Goal: Task Accomplishment & Management: Manage account settings

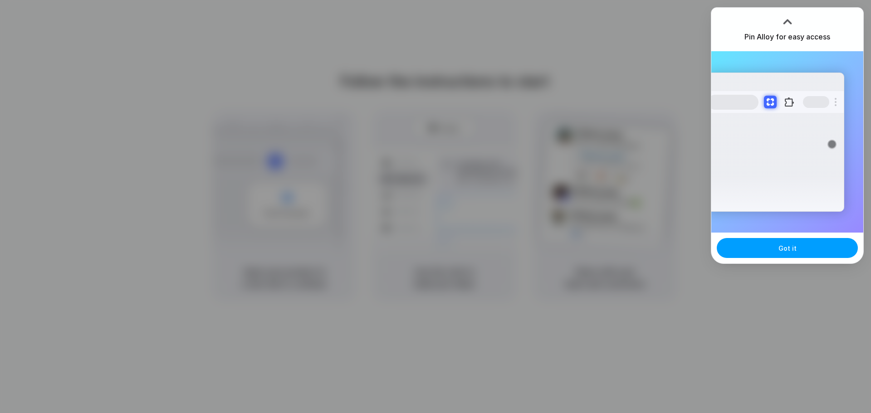
click at [751, 249] on button "Got it" at bounding box center [787, 248] width 141 height 20
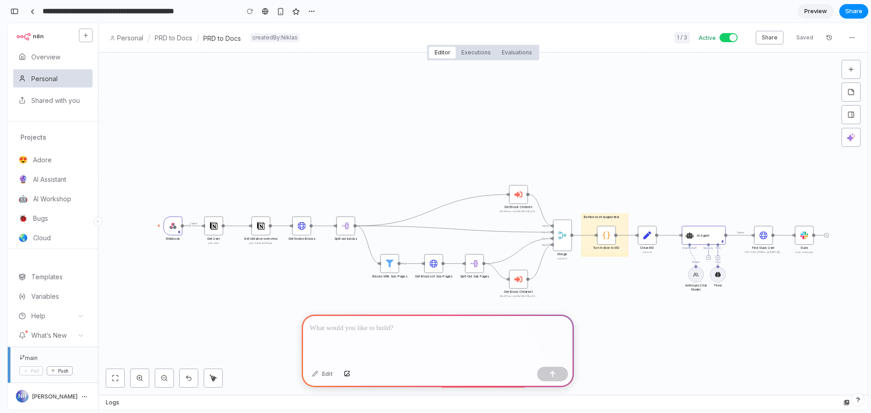
click at [381, 325] on p at bounding box center [438, 328] width 256 height 11
click at [518, 192] on div at bounding box center [519, 195] width 8 height 8
click at [520, 199] on div "Get Block Children Workflow: nqk8aG6bX8Lq0ZrA" at bounding box center [518, 194] width 19 height 19
click at [376, 338] on div at bounding box center [438, 339] width 272 height 49
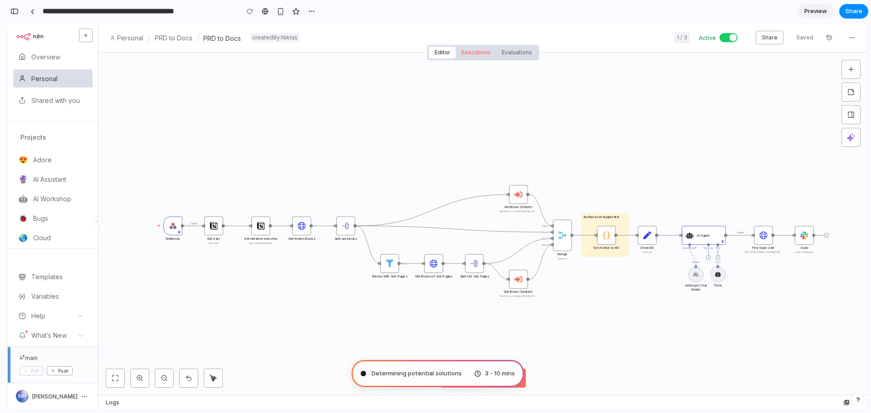
click at [468, 51] on div "Executions" at bounding box center [476, 53] width 40 height 12
click at [513, 51] on div "Evaluations" at bounding box center [517, 53] width 41 height 12
click at [434, 54] on div "Editor" at bounding box center [442, 53] width 27 height 12
click at [425, 376] on span "Summoning spirits .." at bounding box center [399, 373] width 55 height 9
type input "**********"
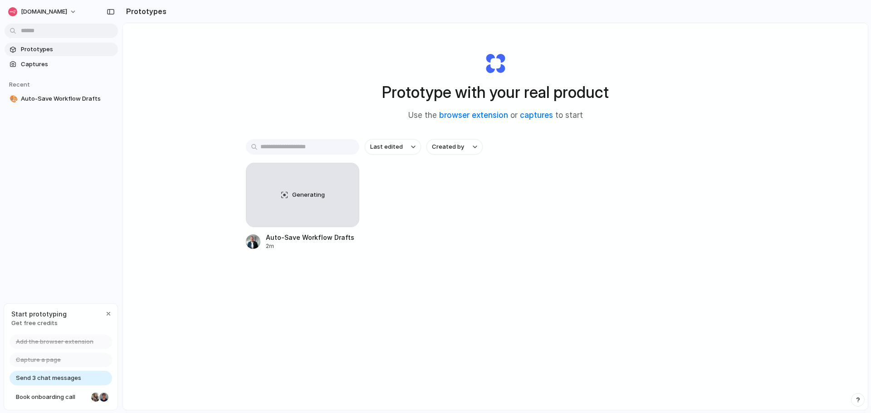
click at [30, 377] on span "Send 3 chat messages" at bounding box center [48, 378] width 65 height 9
click at [44, 12] on button "[DOMAIN_NAME]" at bounding box center [43, 12] width 77 height 15
click at [54, 32] on li "Settings" at bounding box center [43, 32] width 75 height 15
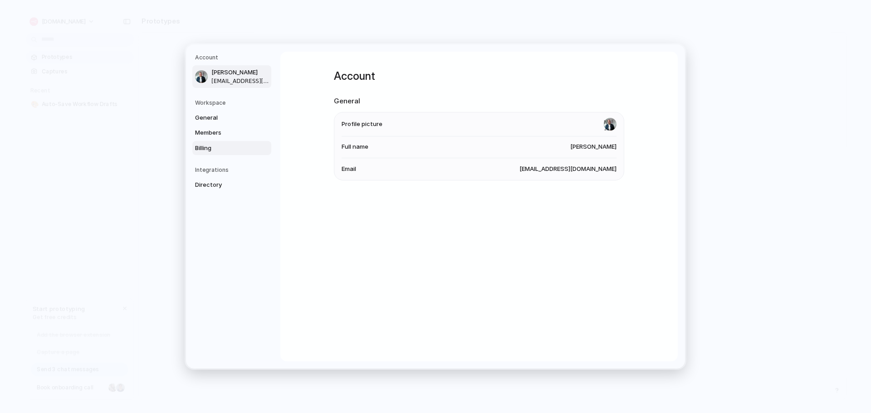
click at [199, 150] on span "Billing" at bounding box center [224, 148] width 58 height 9
